Goal: Task Accomplishment & Management: Manage account settings

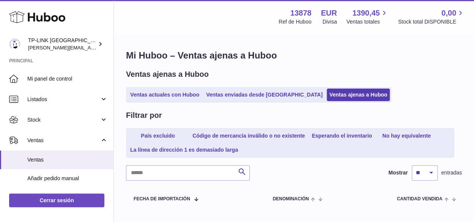
scroll to position [140, 0]
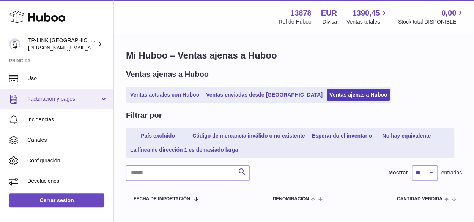
click at [65, 97] on span "Facturación y pagos" at bounding box center [63, 98] width 72 height 7
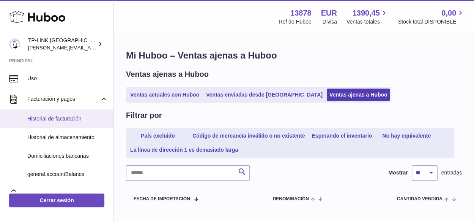
click at [66, 118] on span "Historial de facturación" at bounding box center [67, 118] width 80 height 7
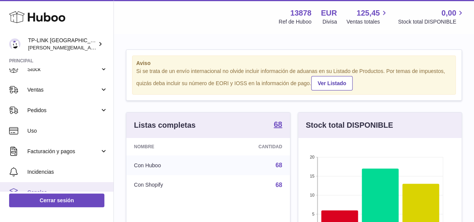
scroll to position [76, 0]
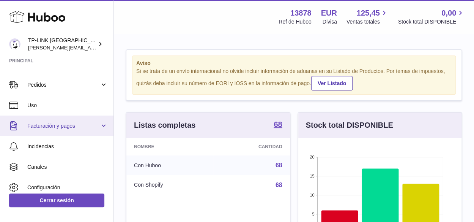
click at [81, 128] on span "Facturación y pagos" at bounding box center [63, 125] width 72 height 7
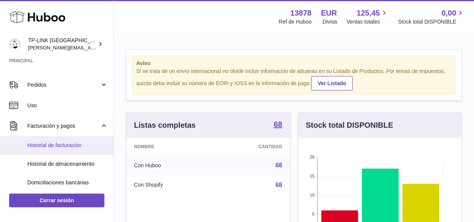
click at [60, 145] on span "Historial de facturación" at bounding box center [67, 144] width 80 height 7
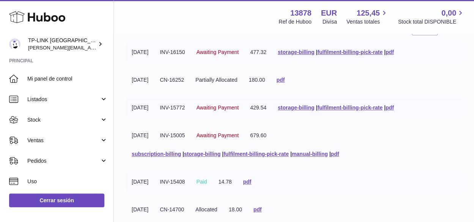
scroll to position [76, 0]
